Goal: Task Accomplishment & Management: Manage account settings

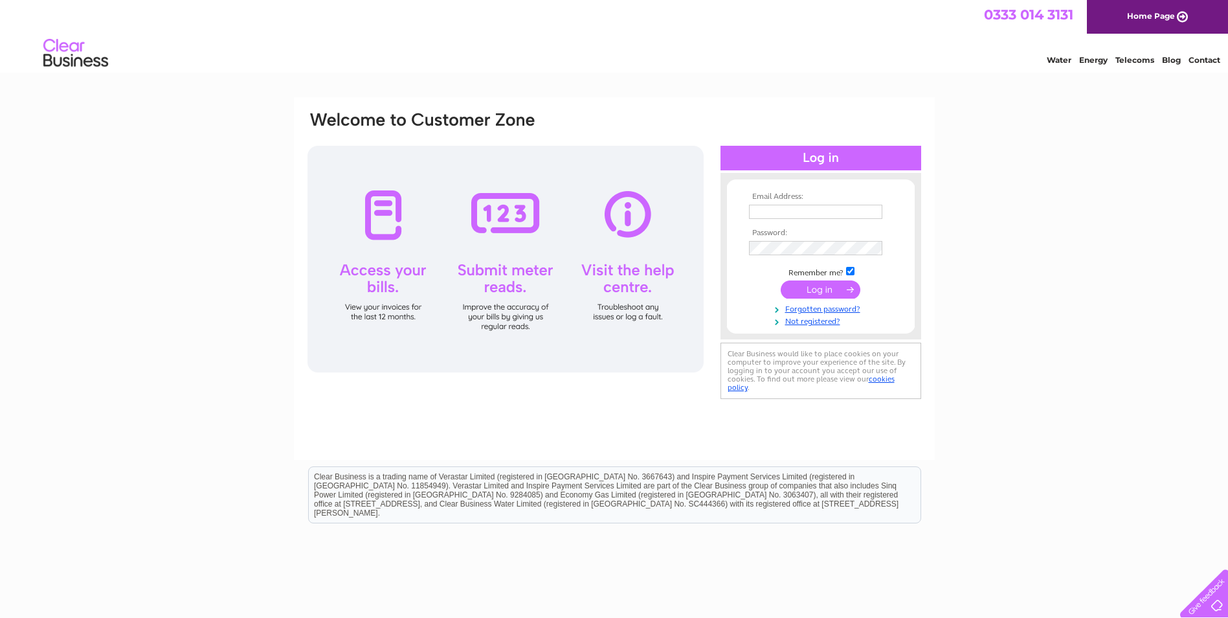
drag, startPoint x: 0, startPoint y: 0, endPoint x: 785, endPoint y: 216, distance: 813.7
click at [785, 216] on input "text" at bounding box center [815, 212] width 133 height 14
type input "[EMAIL_ADDRESS][DOMAIN_NAME]"
click at [821, 291] on input "submit" at bounding box center [821, 291] width 80 height 18
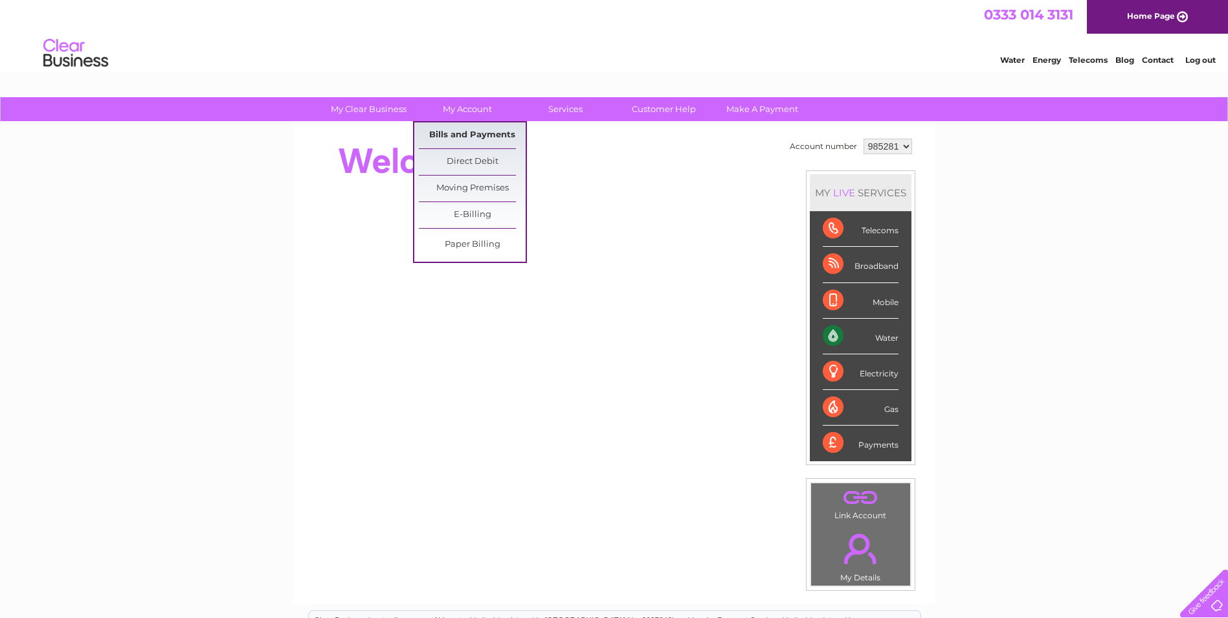
click at [460, 135] on link "Bills and Payments" at bounding box center [472, 135] width 107 height 26
click at [462, 131] on link "Bills and Payments" at bounding box center [472, 135] width 107 height 26
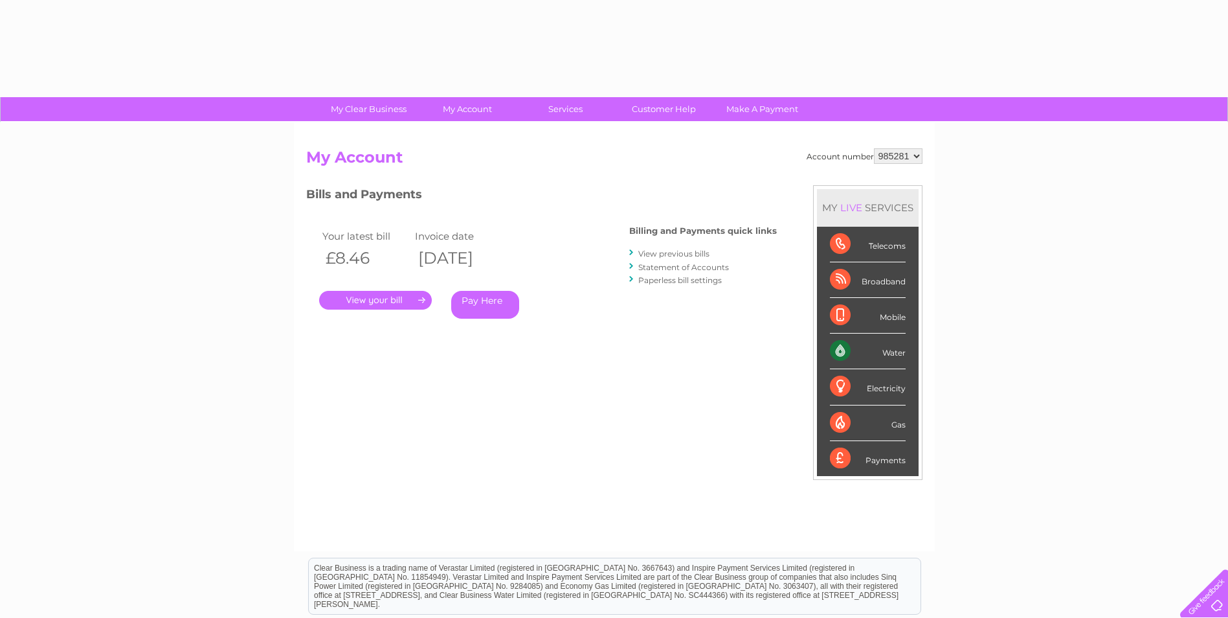
click at [375, 300] on link "." at bounding box center [375, 300] width 113 height 19
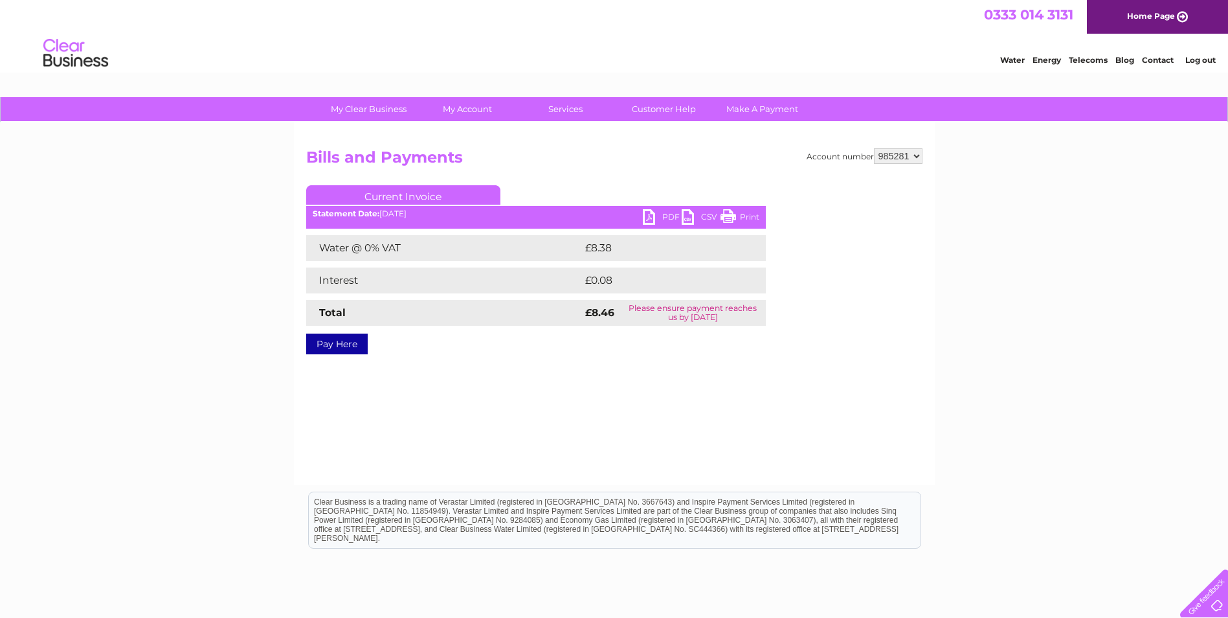
click at [667, 221] on link "PDF" at bounding box center [662, 218] width 39 height 19
click at [665, 216] on link "PDF" at bounding box center [662, 218] width 39 height 19
click at [916, 156] on select "985281 986625" at bounding box center [898, 156] width 49 height 16
select select "986625"
click at [874, 148] on select "985281 986625" at bounding box center [898, 156] width 49 height 16
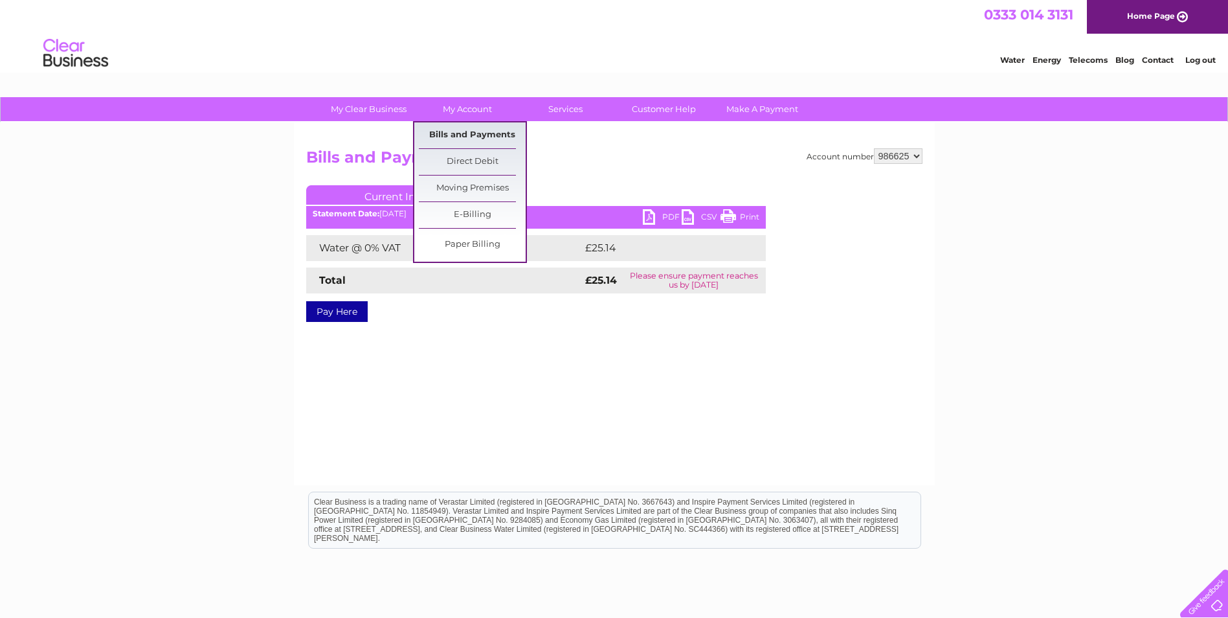
click at [460, 133] on link "Bills and Payments" at bounding box center [472, 135] width 107 height 26
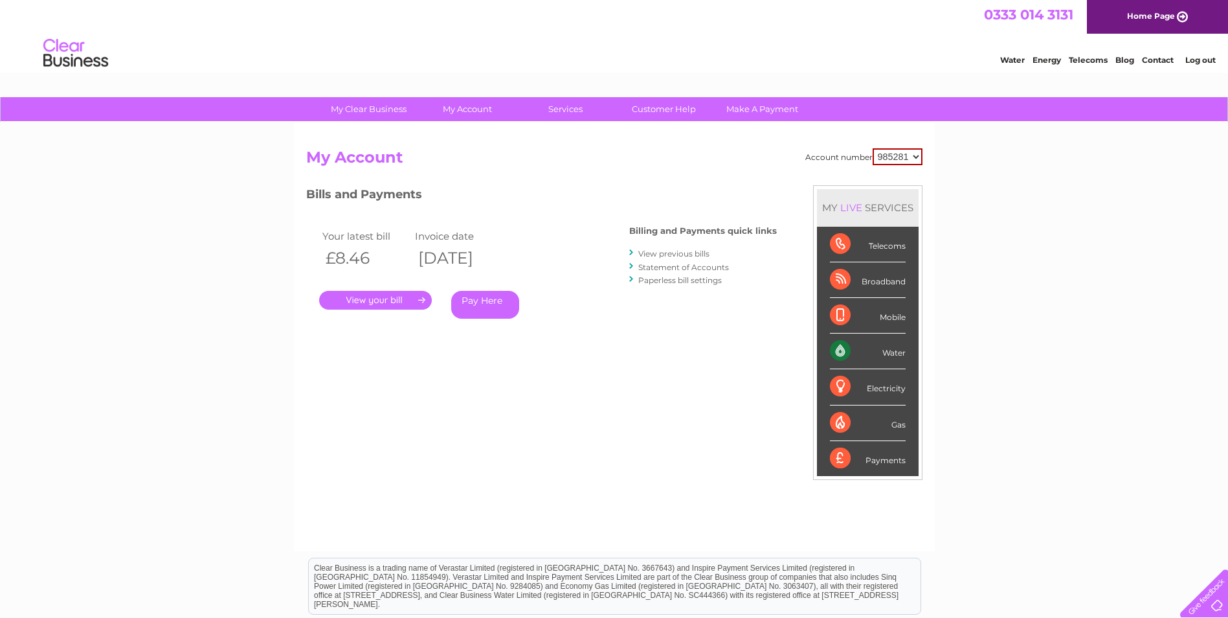
click at [917, 157] on select "985281 986625" at bounding box center [898, 156] width 50 height 17
select select "986625"
click at [873, 148] on select "985281 986625" at bounding box center [898, 156] width 50 height 17
click at [396, 300] on link "." at bounding box center [375, 300] width 113 height 19
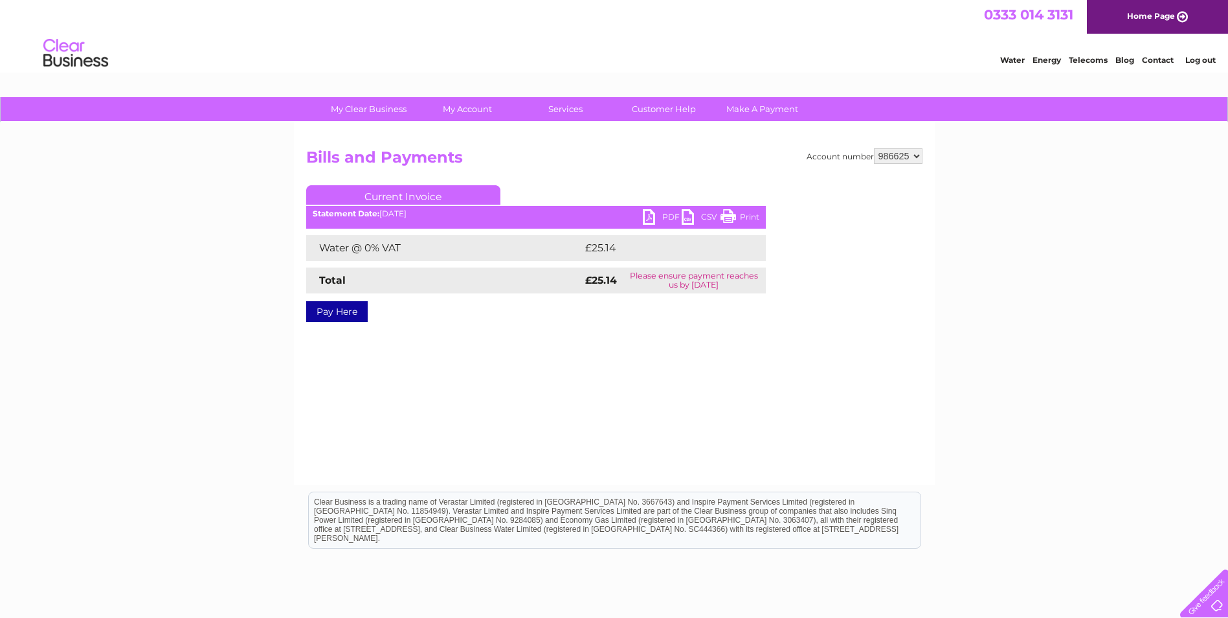
click at [669, 219] on link "PDF" at bounding box center [662, 218] width 39 height 19
click at [1210, 61] on link "Log out" at bounding box center [1200, 60] width 30 height 10
